Goal: Task Accomplishment & Management: Complete application form

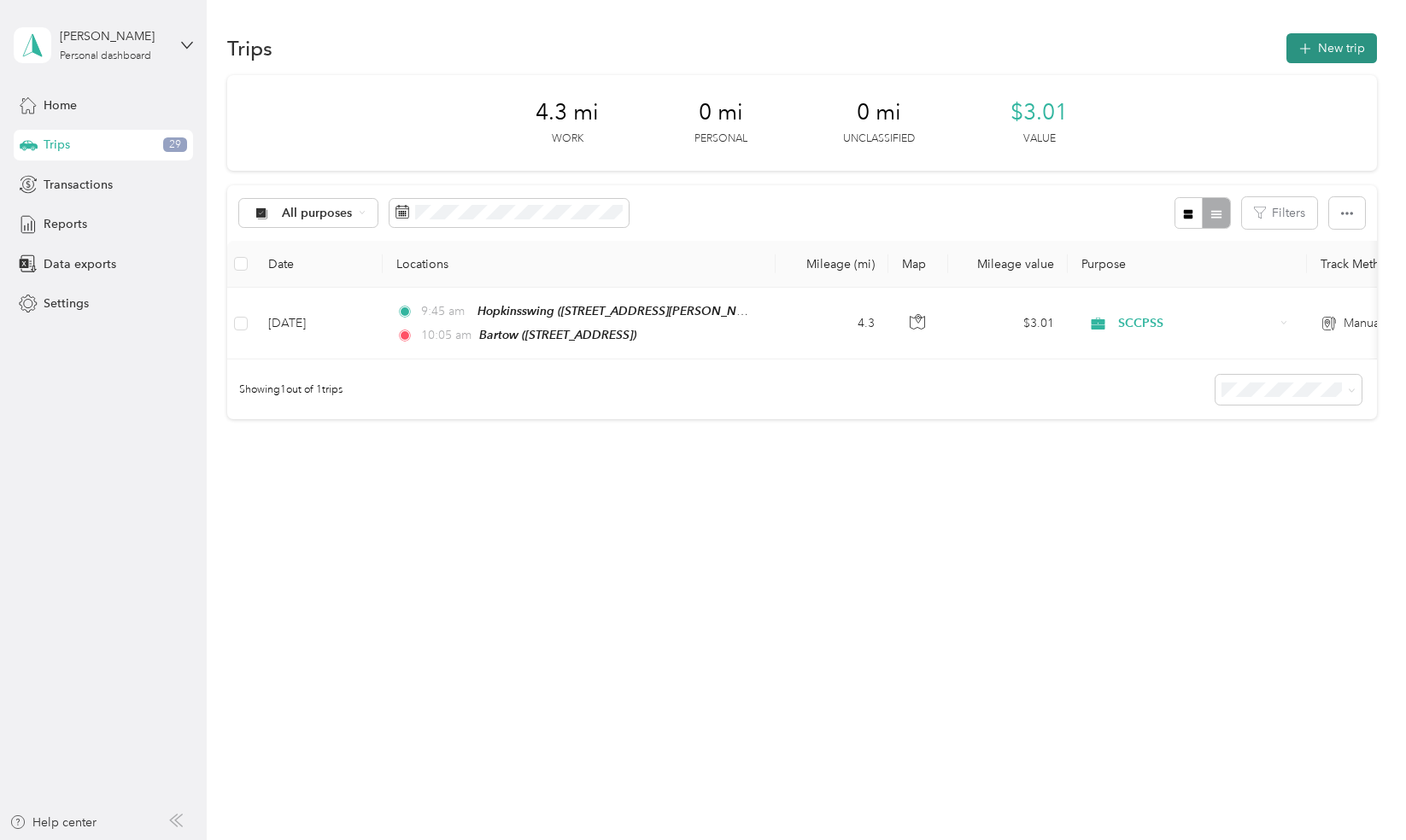
click at [1331, 49] on button "New trip" at bounding box center [1331, 48] width 90 height 30
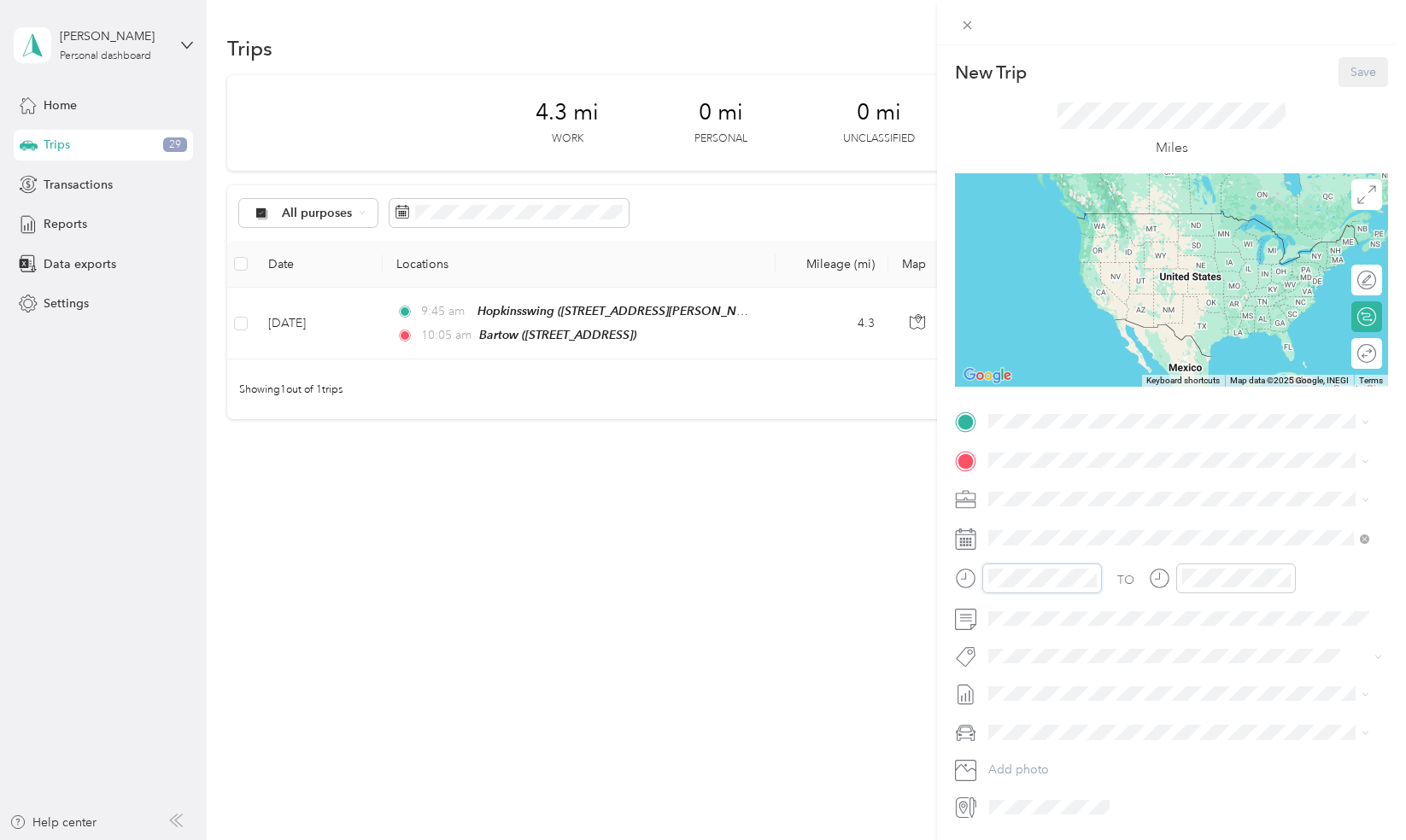
click at [971, 589] on div at bounding box center [1028, 579] width 146 height 30
click at [1000, 770] on div "11" at bounding box center [1005, 776] width 41 height 24
click at [1095, 615] on div "AM" at bounding box center [1101, 614] width 41 height 24
click at [1056, 690] on div "55" at bounding box center [1054, 680] width 41 height 24
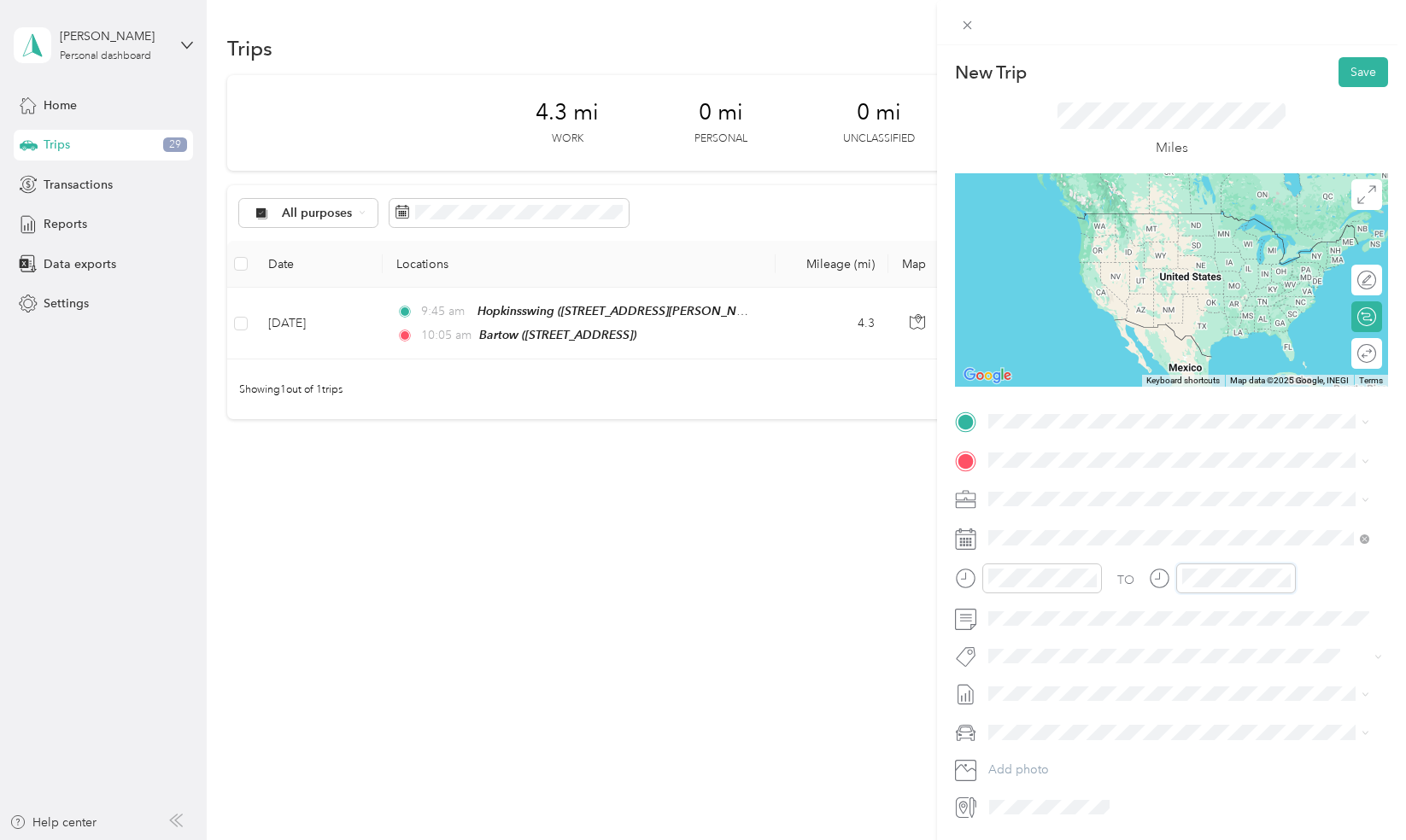
click at [1158, 597] on div at bounding box center [1222, 585] width 146 height 42
click at [1251, 760] on div "15" at bounding box center [1248, 764] width 41 height 24
click at [1334, 581] on div "TO" at bounding box center [1172, 585] width 433 height 42
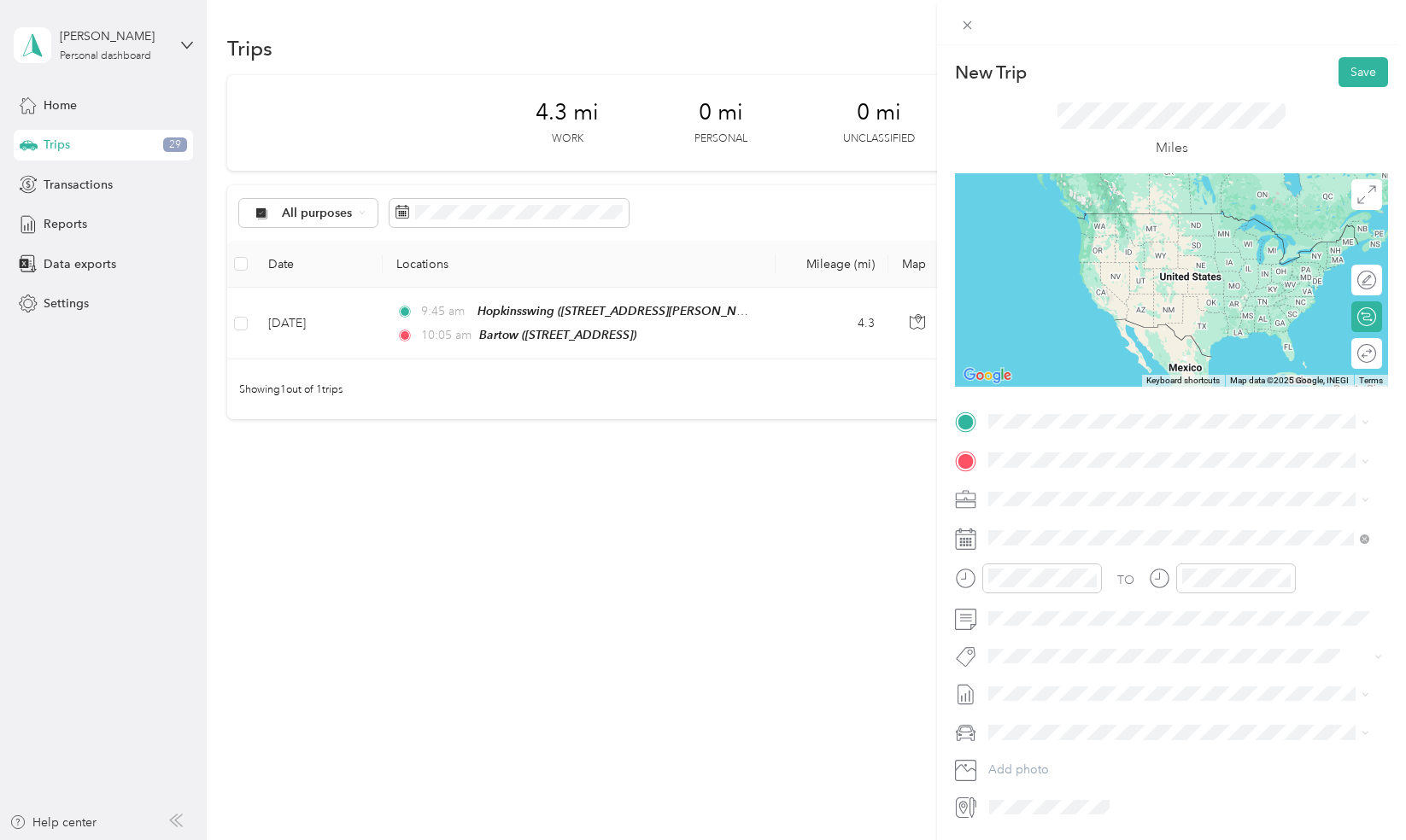
click at [1110, 484] on strong "Bartow" at bounding box center [1099, 492] width 41 height 16
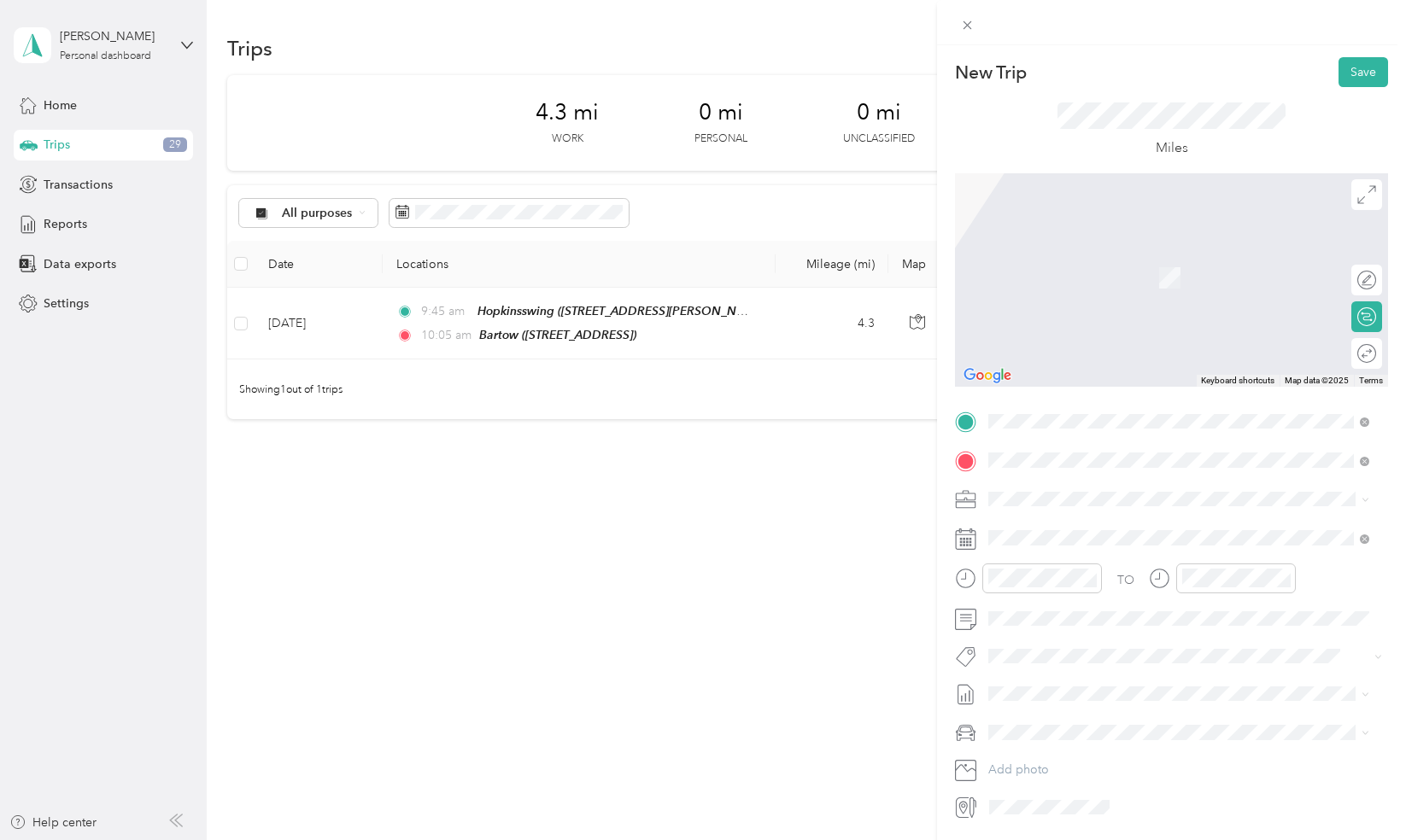
click at [1095, 529] on span "[STREET_ADDRESS][US_STATE]" at bounding box center [1105, 522] width 171 height 16
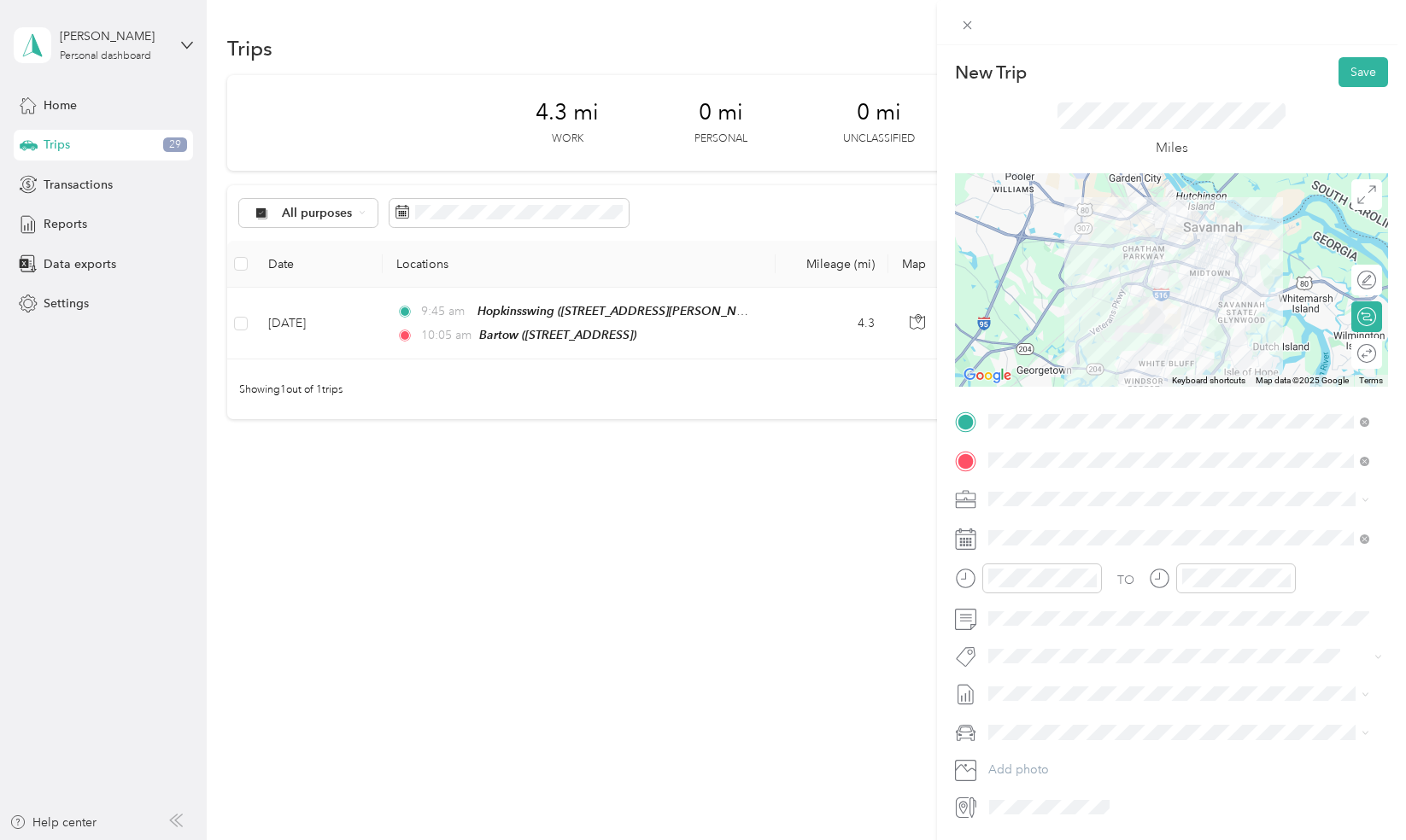
click at [1193, 267] on div at bounding box center [1172, 280] width 433 height 214
click at [1136, 267] on div at bounding box center [1172, 280] width 433 height 214
click at [1350, 68] on button "Save" at bounding box center [1362, 72] width 49 height 30
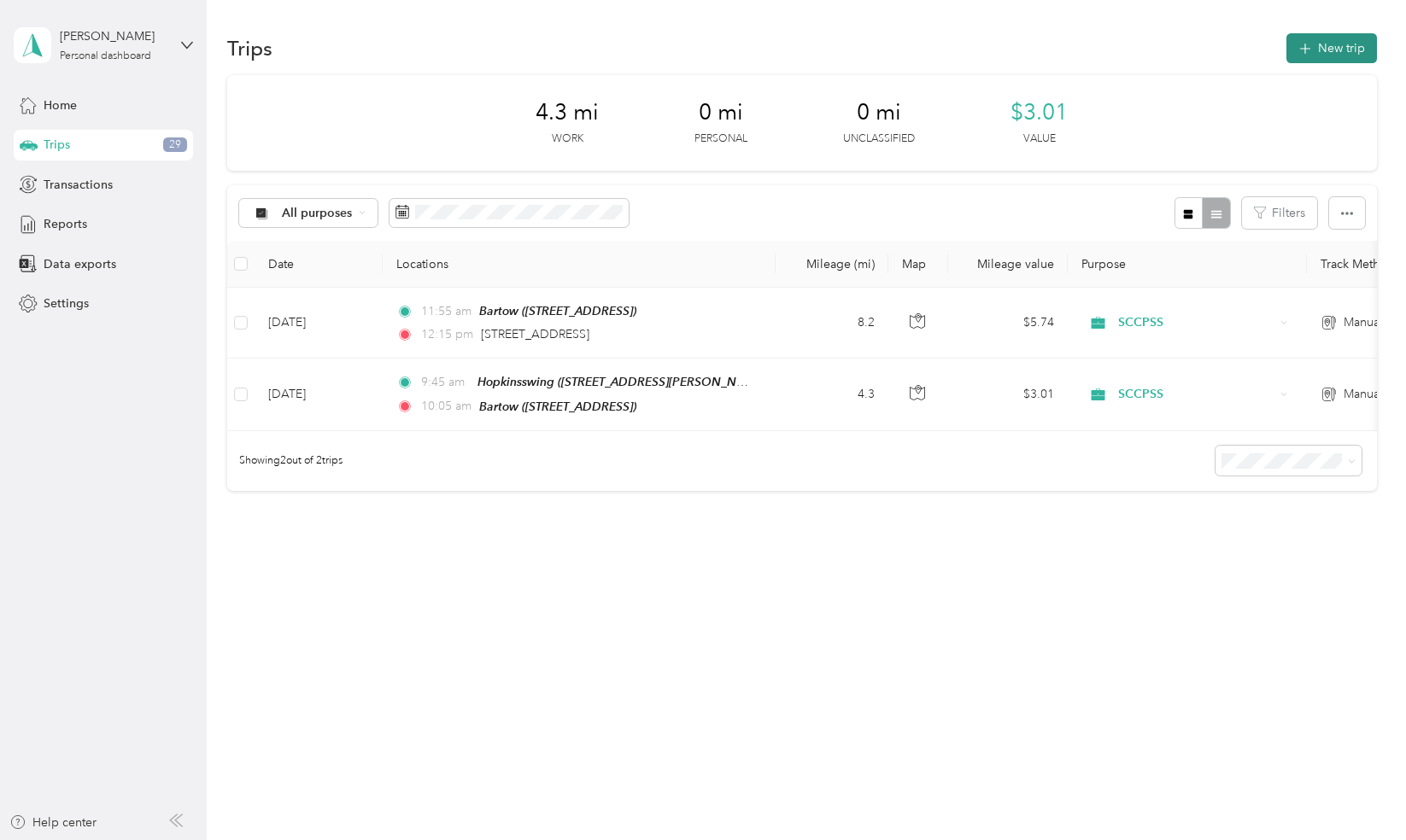
click at [1331, 40] on button "New trip" at bounding box center [1331, 48] width 90 height 30
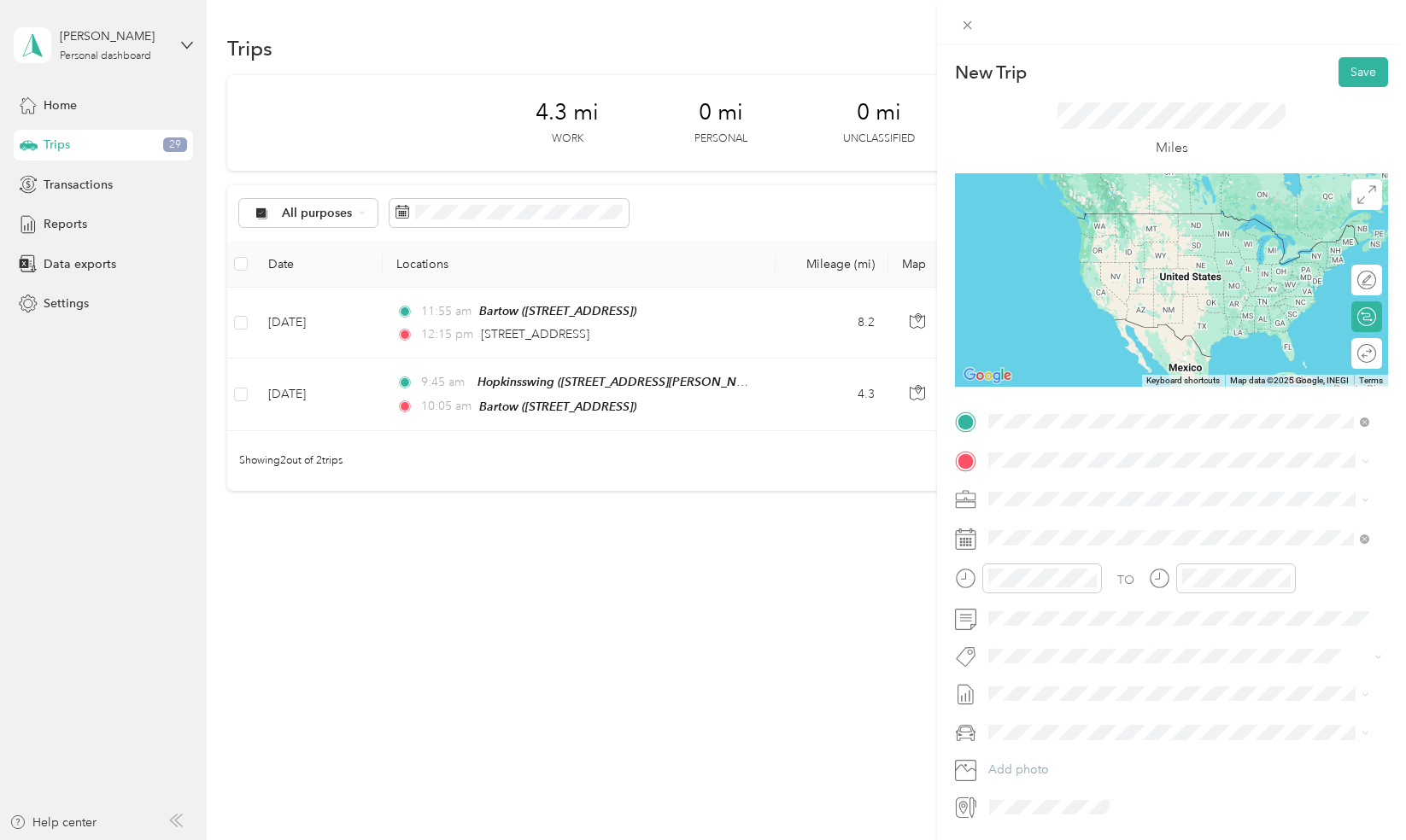
click at [1079, 526] on span "[STREET_ADDRESS][US_STATE]" at bounding box center [1105, 518] width 171 height 16
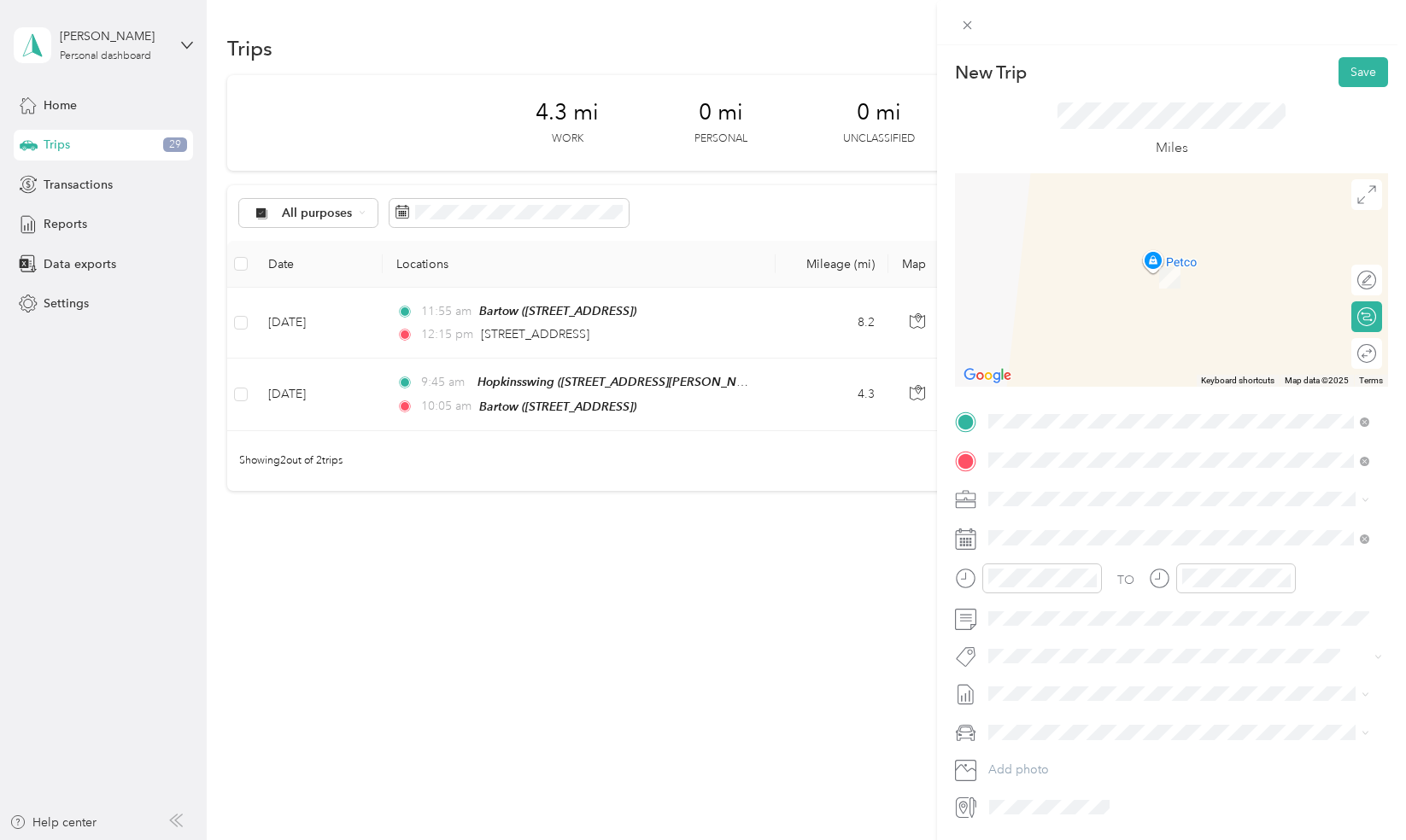
click at [1128, 557] on div "TEAM [PERSON_NAME] [STREET_ADDRESS][PERSON_NAME]" at bounding box center [1178, 541] width 368 height 47
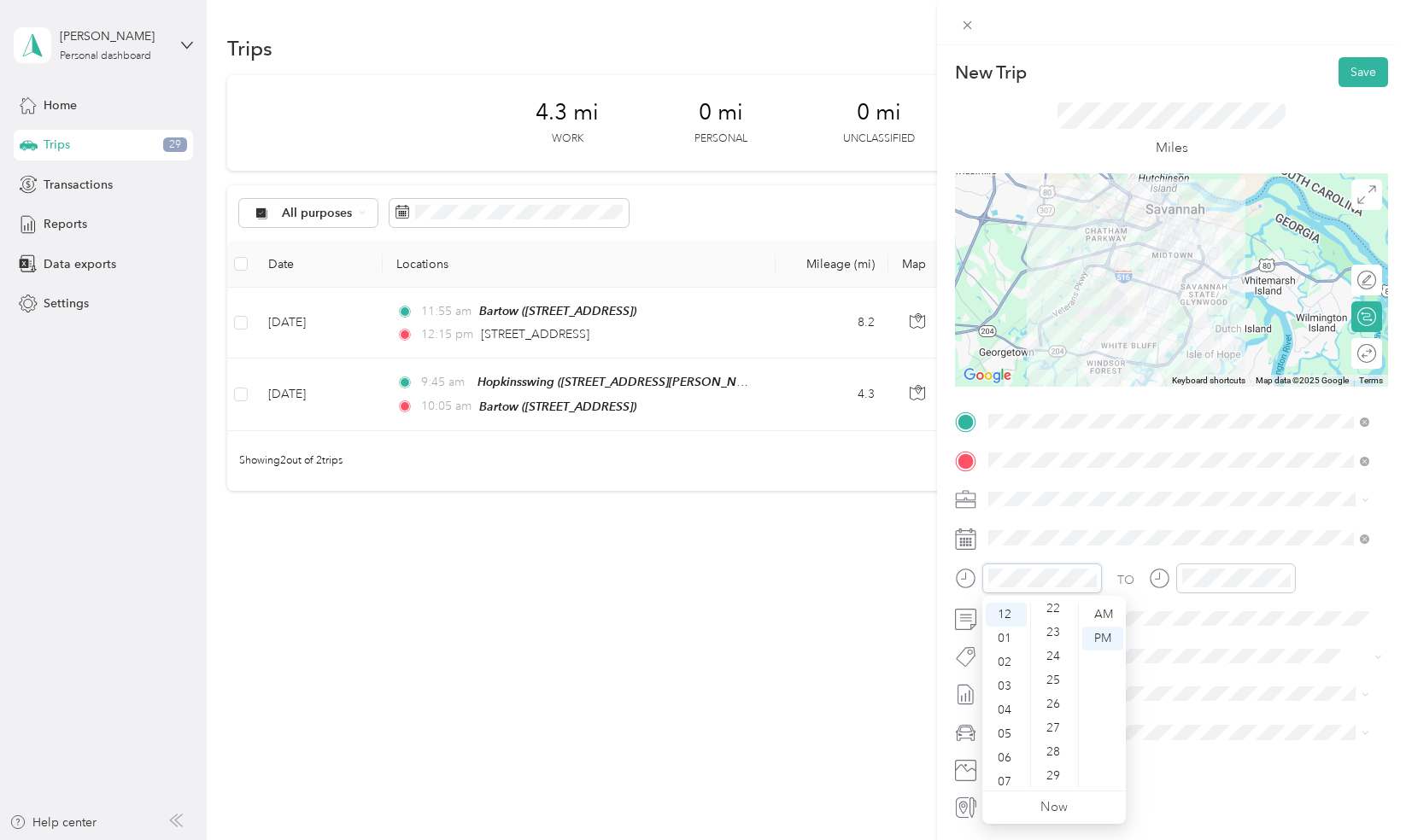
scroll to position [538, 0]
click at [1052, 701] on div "30" at bounding box center [1054, 700] width 41 height 24
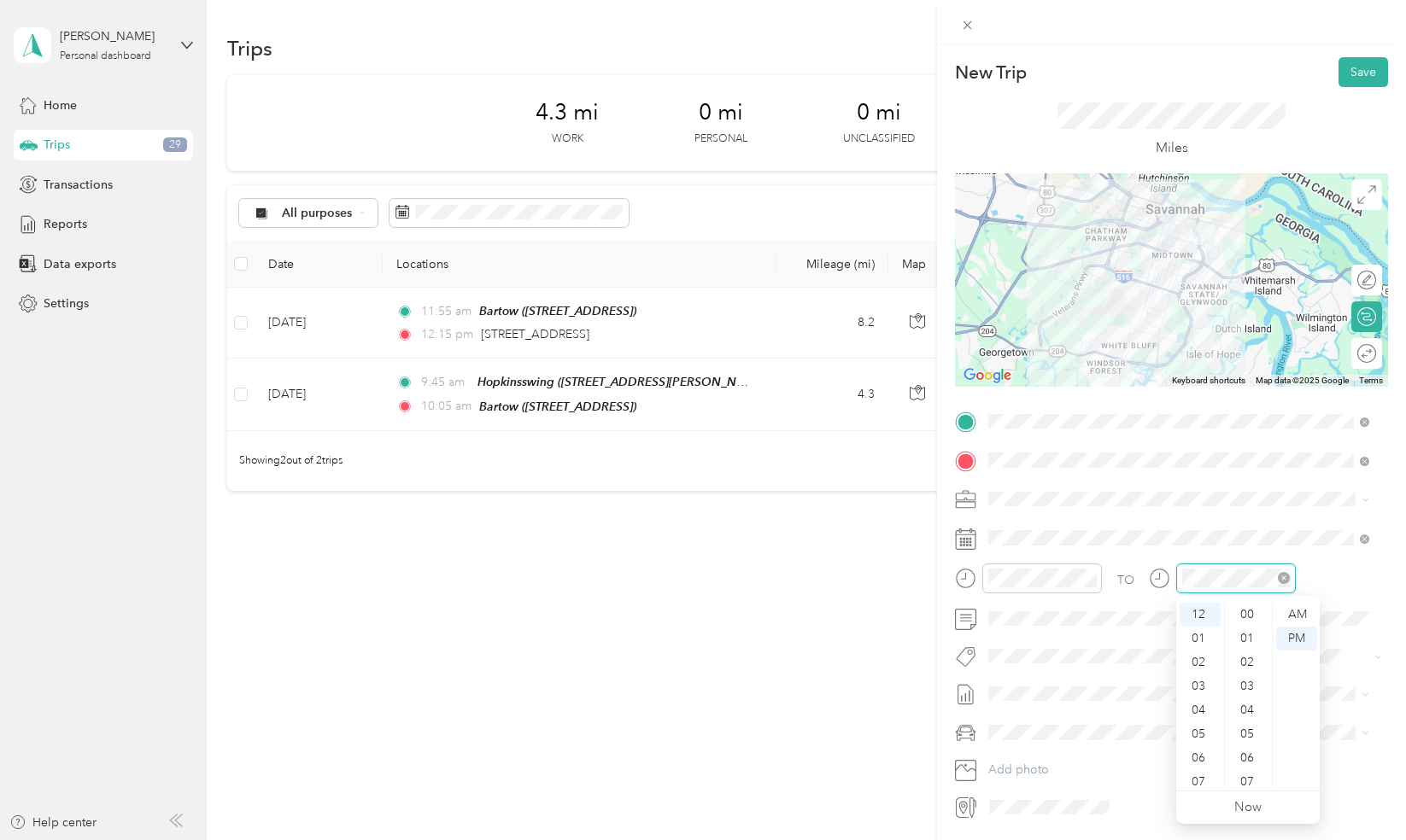
scroll to position [1250, 0]
click at [1250, 677] on div "55" at bounding box center [1248, 680] width 41 height 24
click at [1363, 583] on div "TO" at bounding box center [1172, 585] width 433 height 42
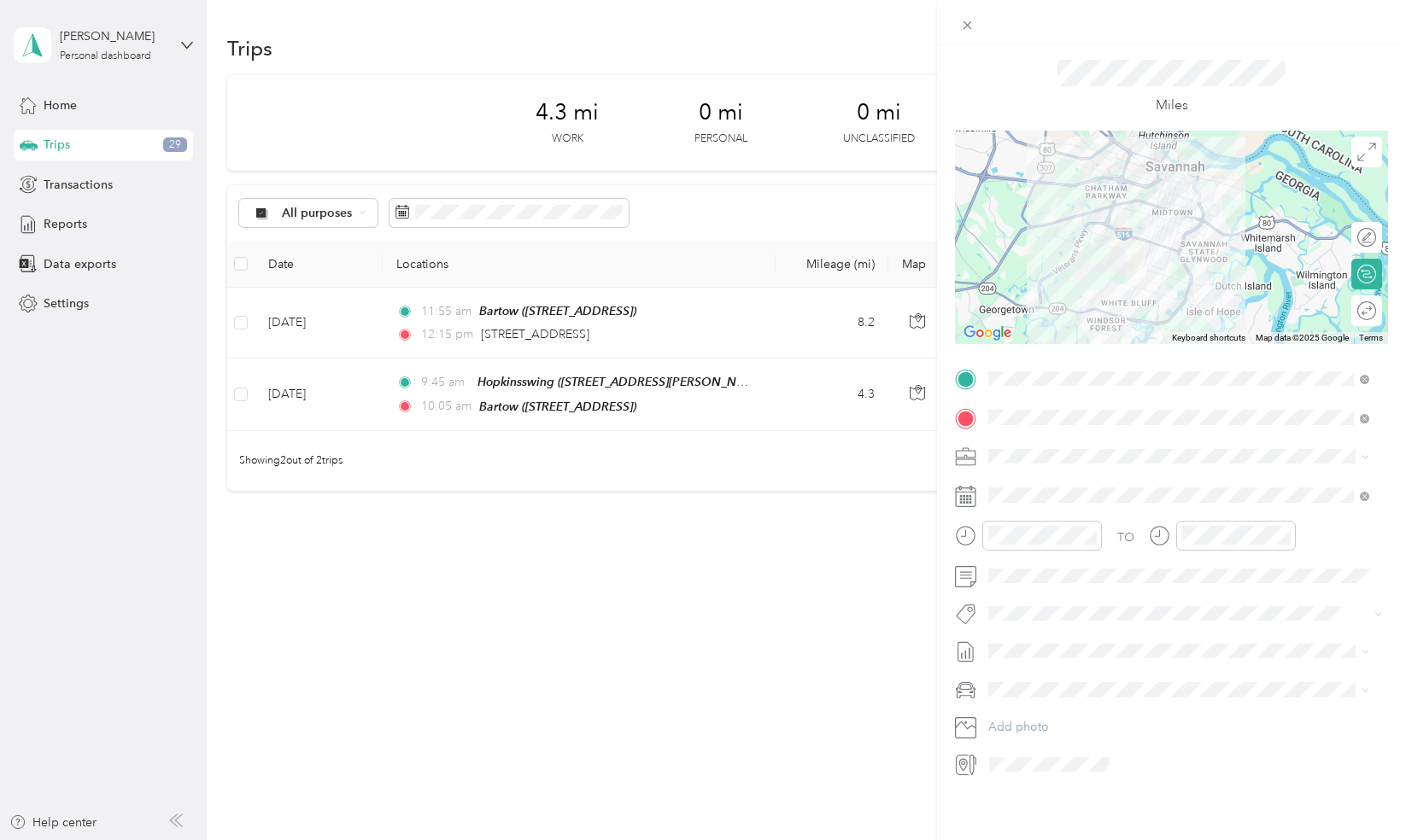
scroll to position [0, 0]
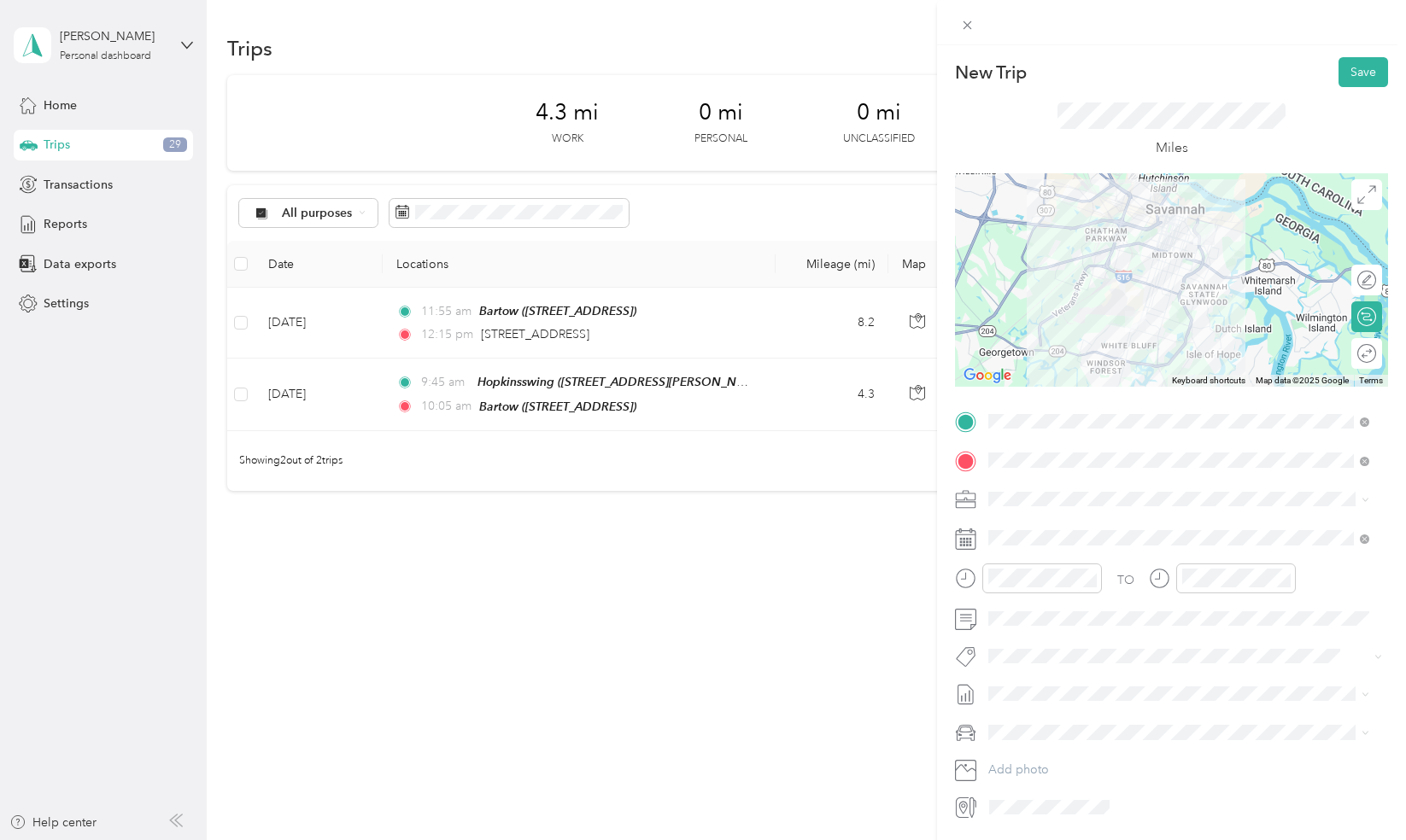
click at [1156, 261] on div at bounding box center [1172, 280] width 433 height 214
click at [1165, 290] on div at bounding box center [1172, 280] width 433 height 214
click at [1348, 70] on button "Save" at bounding box center [1362, 72] width 49 height 30
